Goal: Check status: Check status

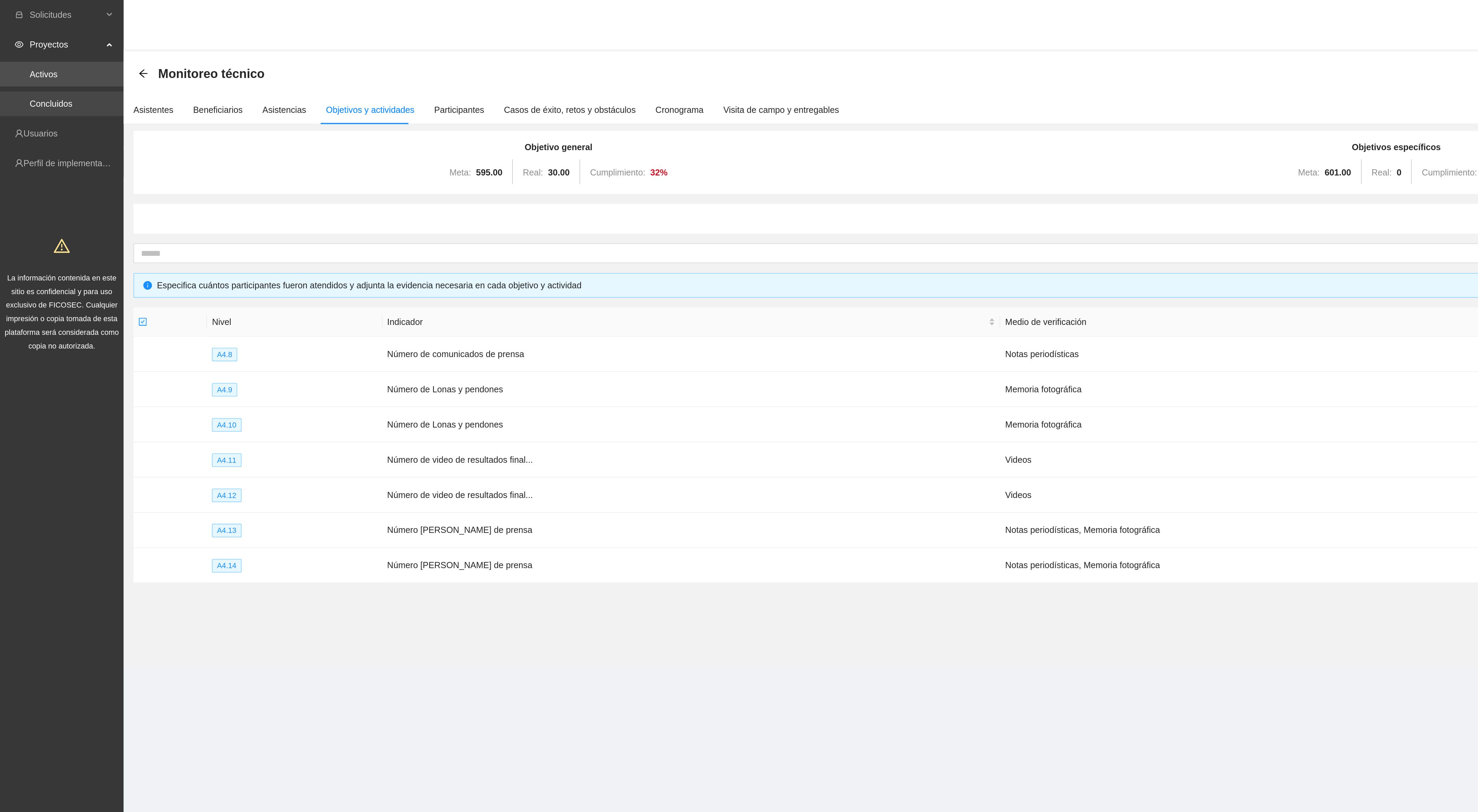
click at [30, 56] on link "Concluidos" at bounding box center [28, 57] width 24 height 6
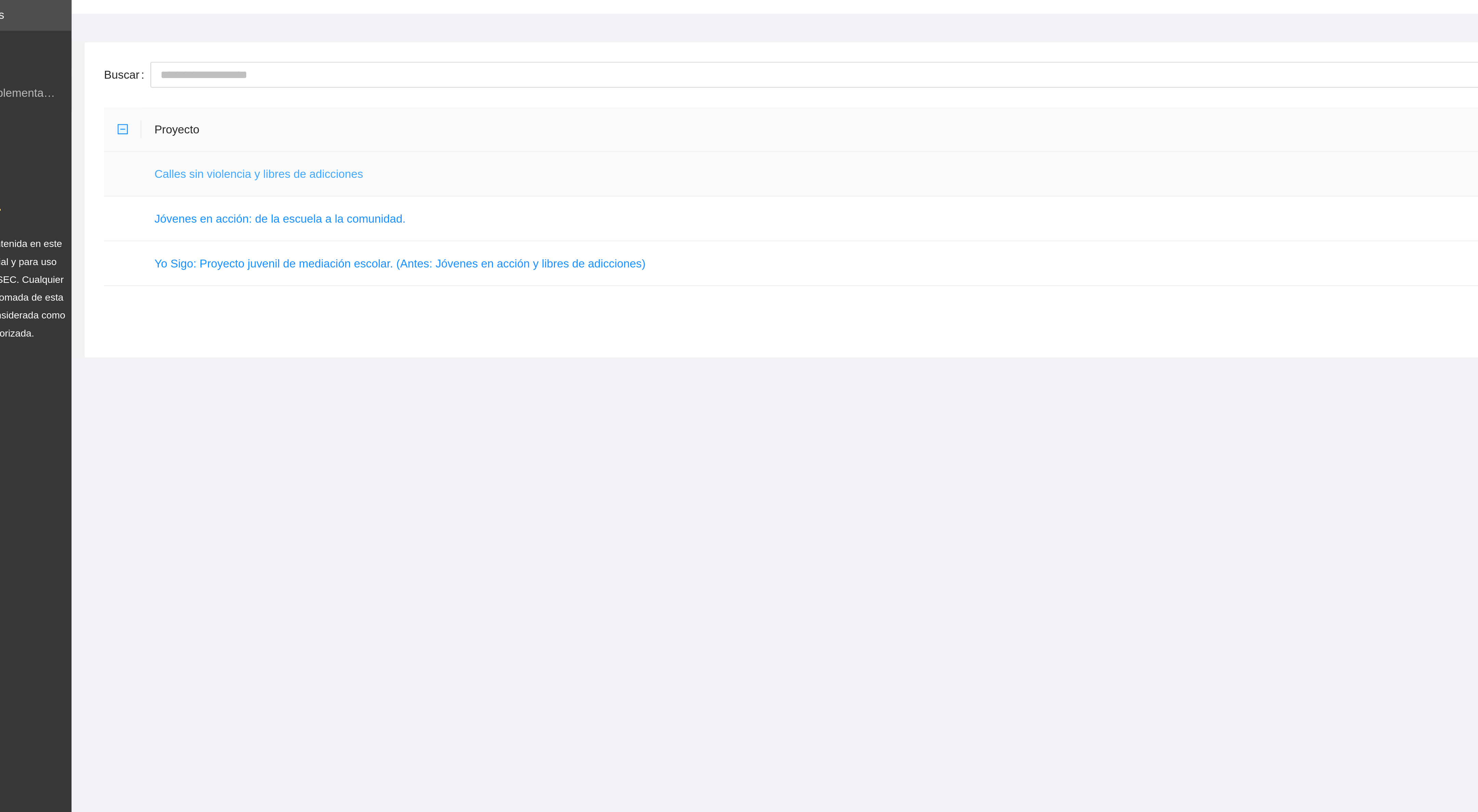
click at [142, 127] on link "Calles sin violencia y libres de adicciones" at bounding box center [147, 124] width 88 height 6
